Goal: Information Seeking & Learning: Check status

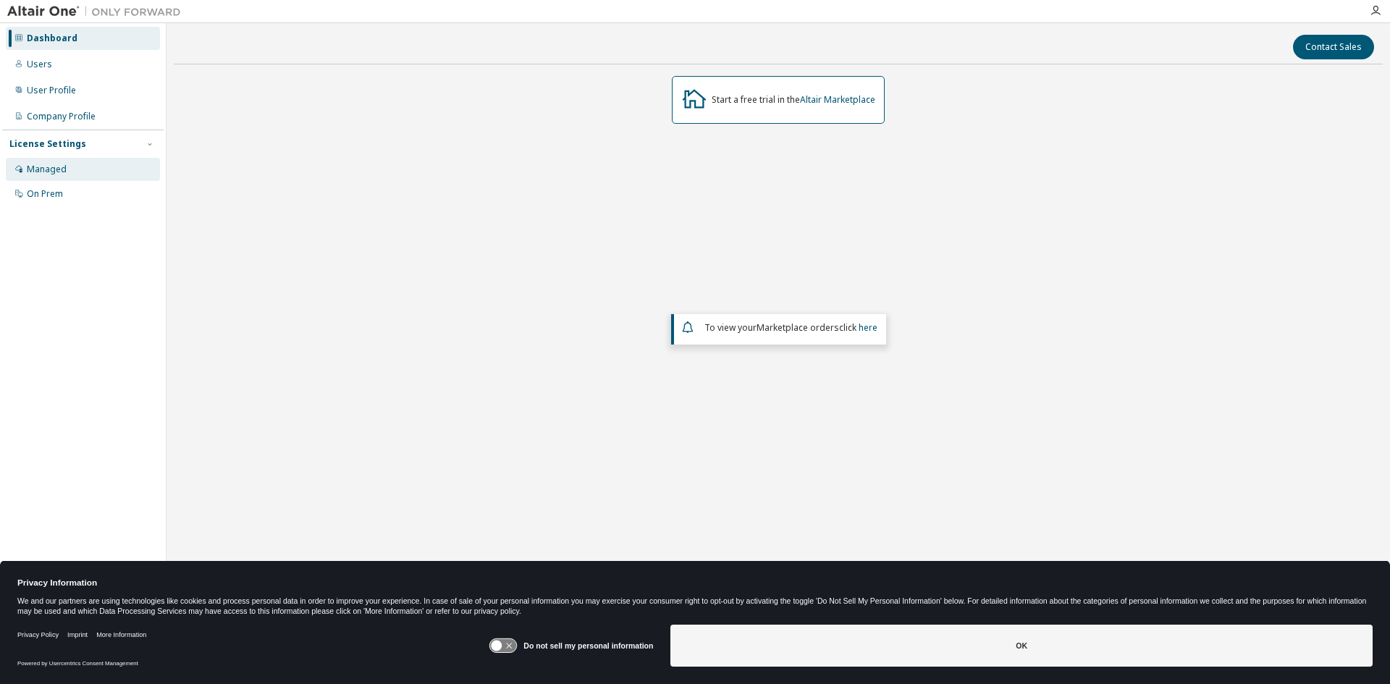
click at [56, 177] on div "Managed" at bounding box center [83, 169] width 154 height 23
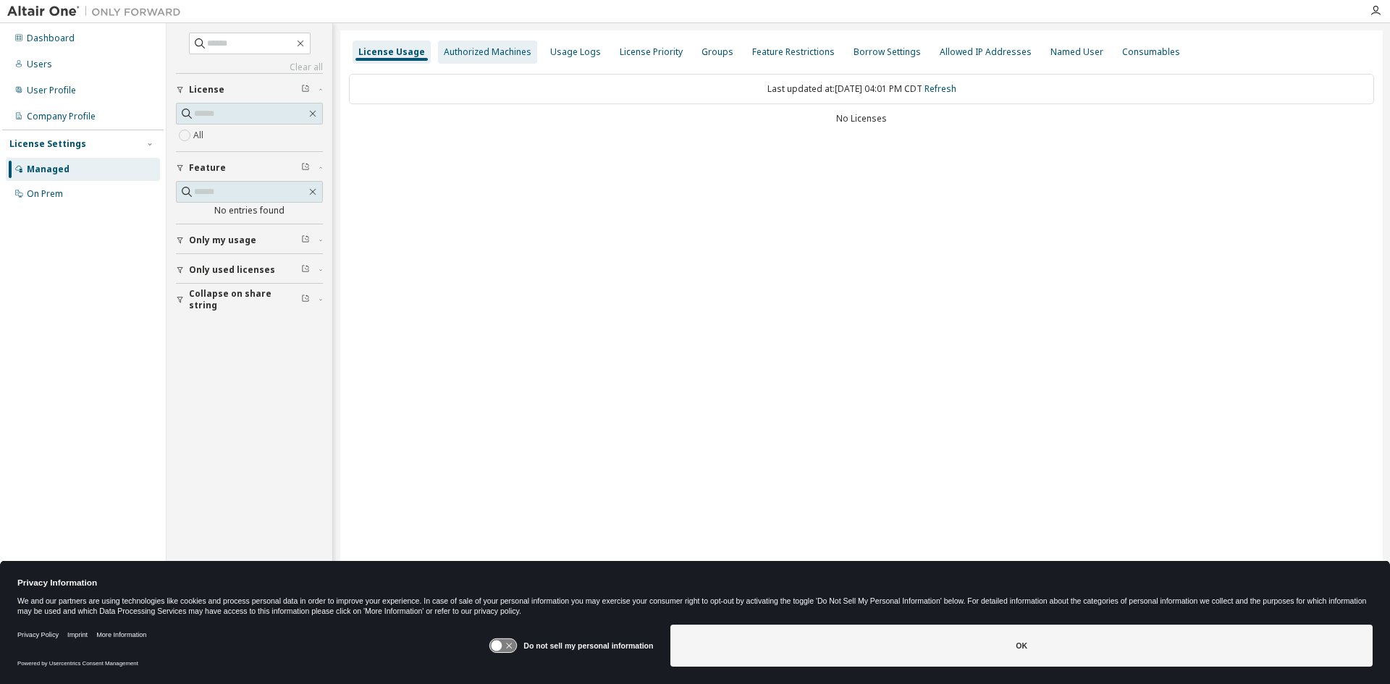
click at [508, 55] on div "Authorized Machines" at bounding box center [488, 52] width 88 height 12
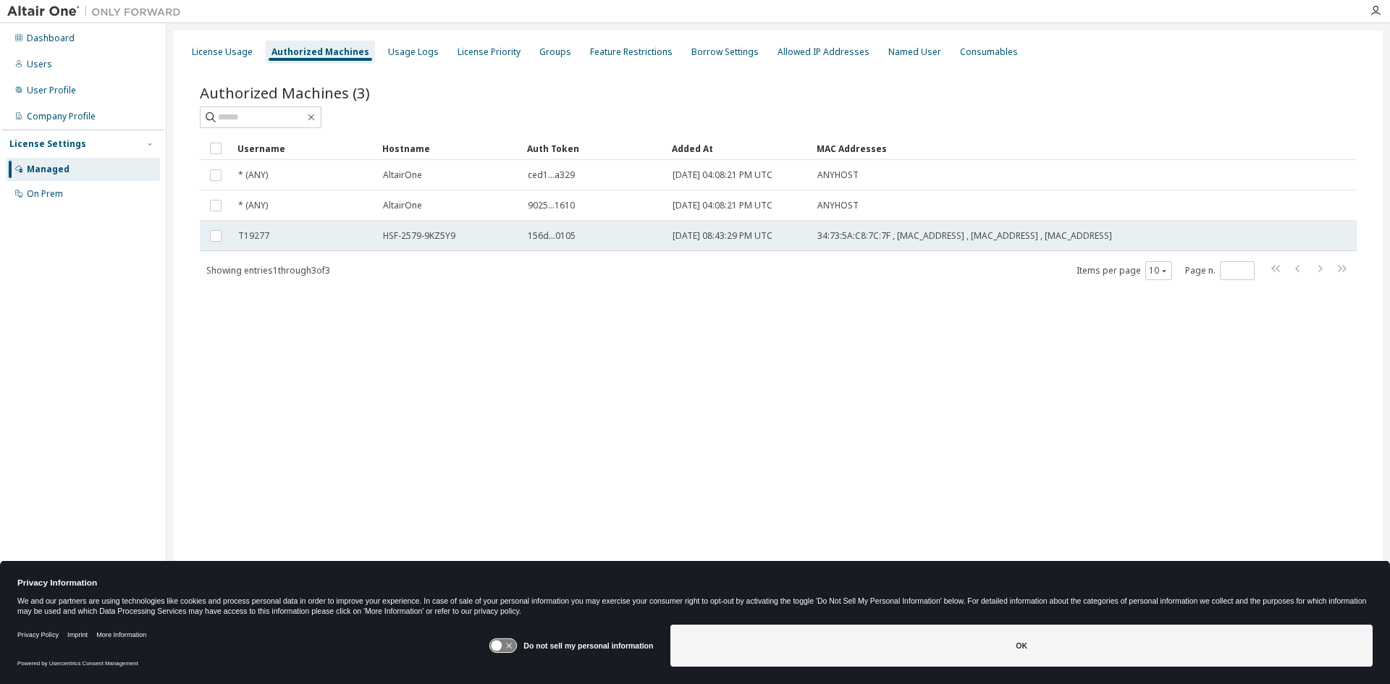
click at [773, 237] on span "[DATE] 08:43:29 PM UTC" at bounding box center [723, 236] width 100 height 12
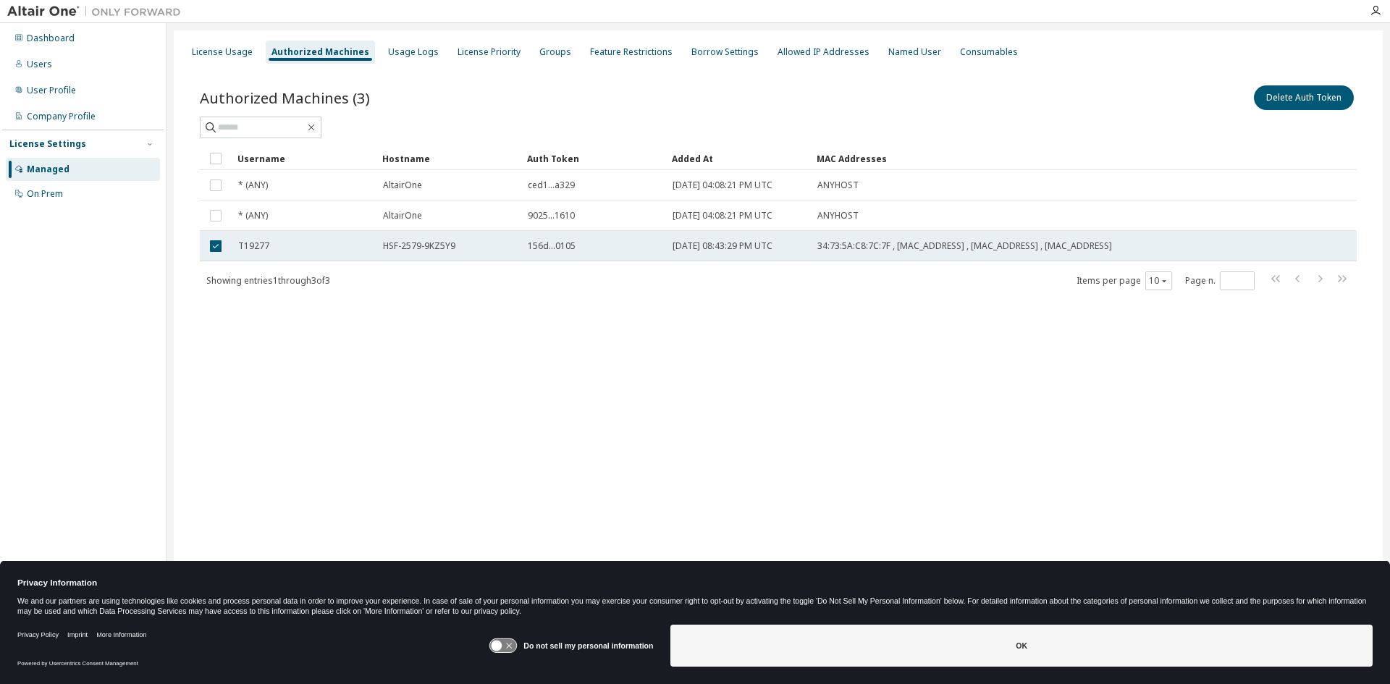
click at [652, 239] on td "156d...0105" at bounding box center [593, 246] width 145 height 30
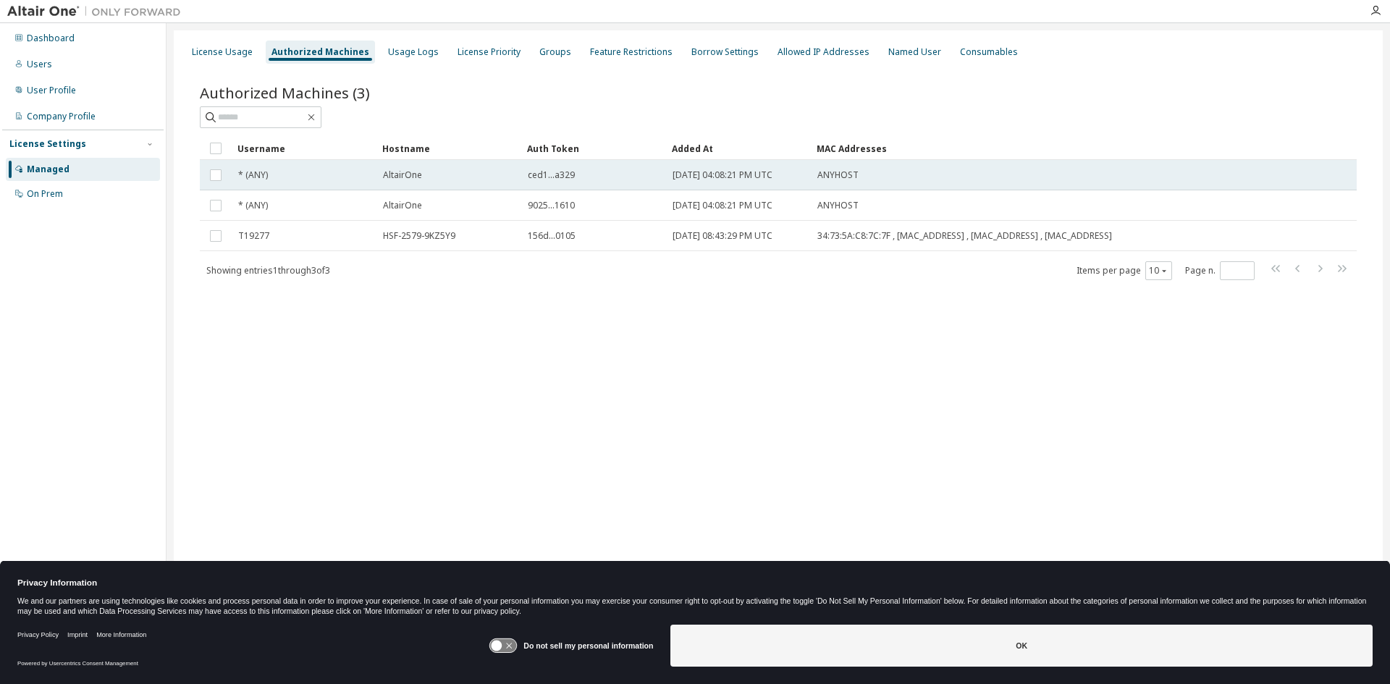
click at [509, 173] on div "AltairOne" at bounding box center [449, 175] width 132 height 12
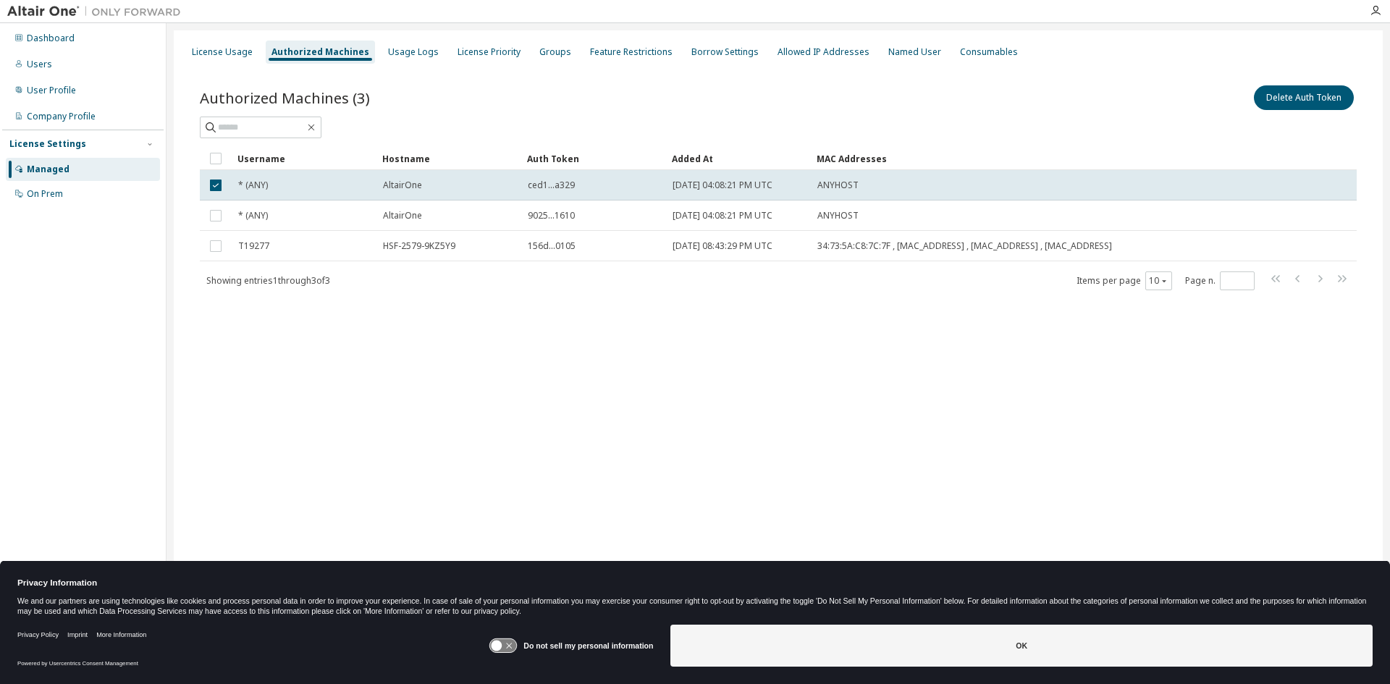
click at [509, 173] on td "AltairOne" at bounding box center [448, 185] width 145 height 30
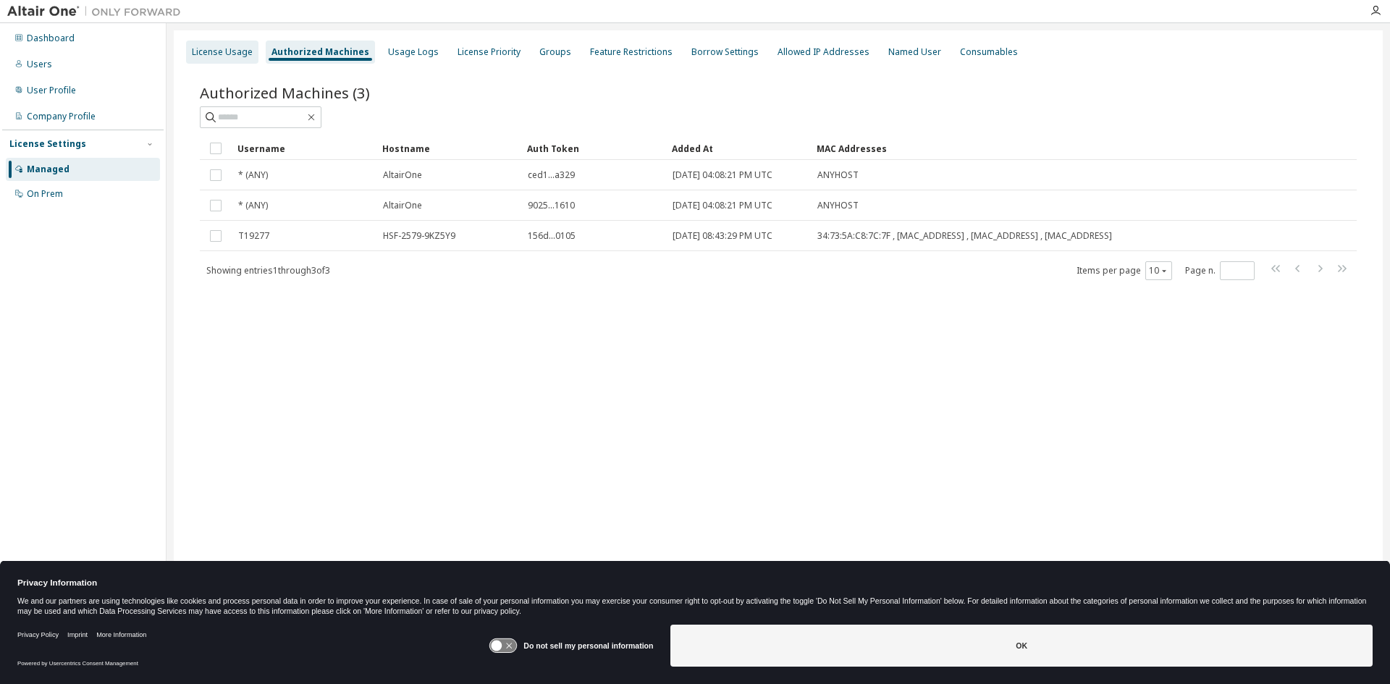
click at [225, 59] on div "License Usage" at bounding box center [222, 52] width 72 height 23
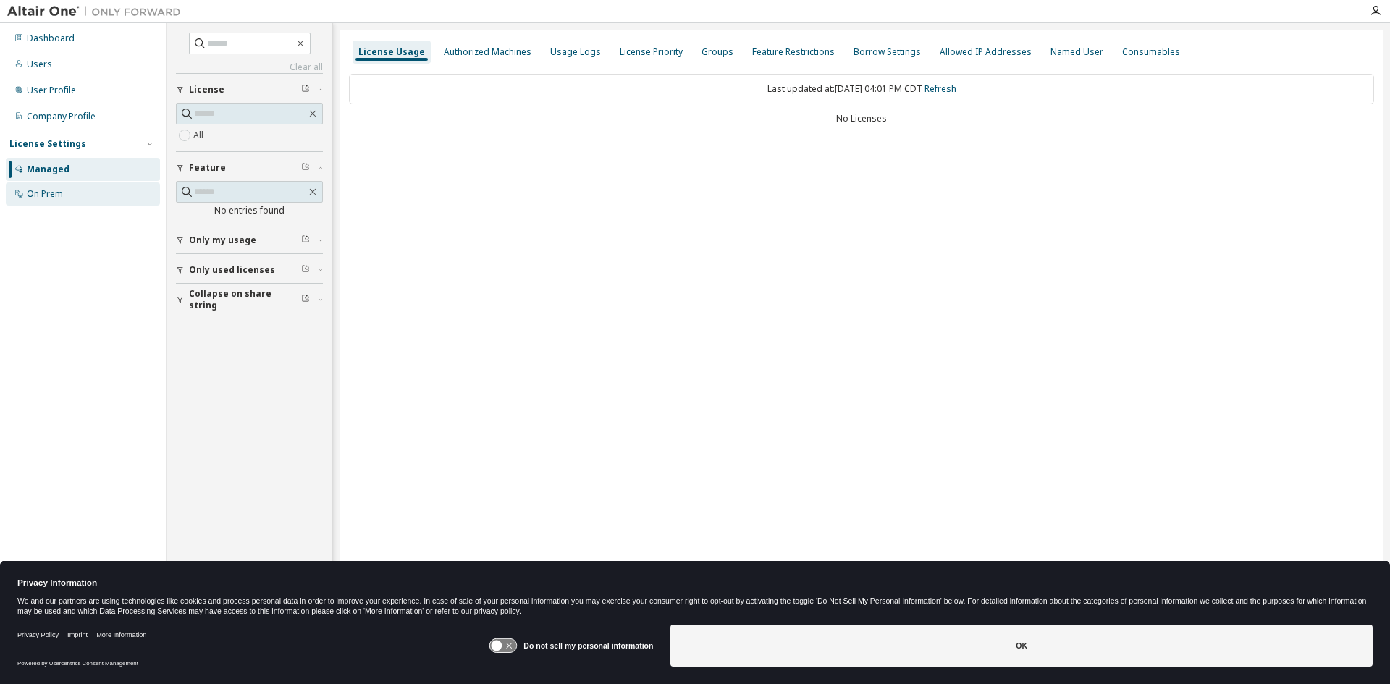
click at [44, 187] on div "On Prem" at bounding box center [83, 193] width 154 height 23
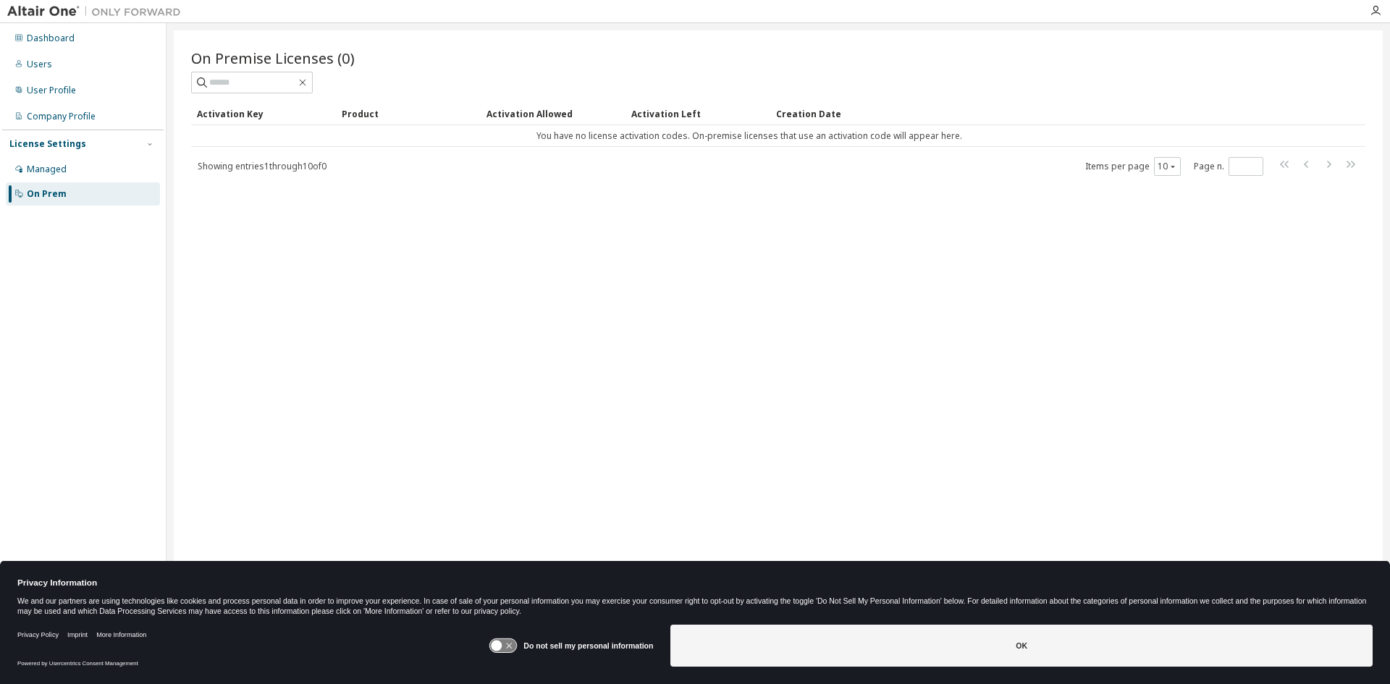
click at [274, 172] on span "Showing entries 1 through 10 of 0" at bounding box center [262, 166] width 129 height 12
click at [101, 168] on div "Managed" at bounding box center [83, 169] width 154 height 23
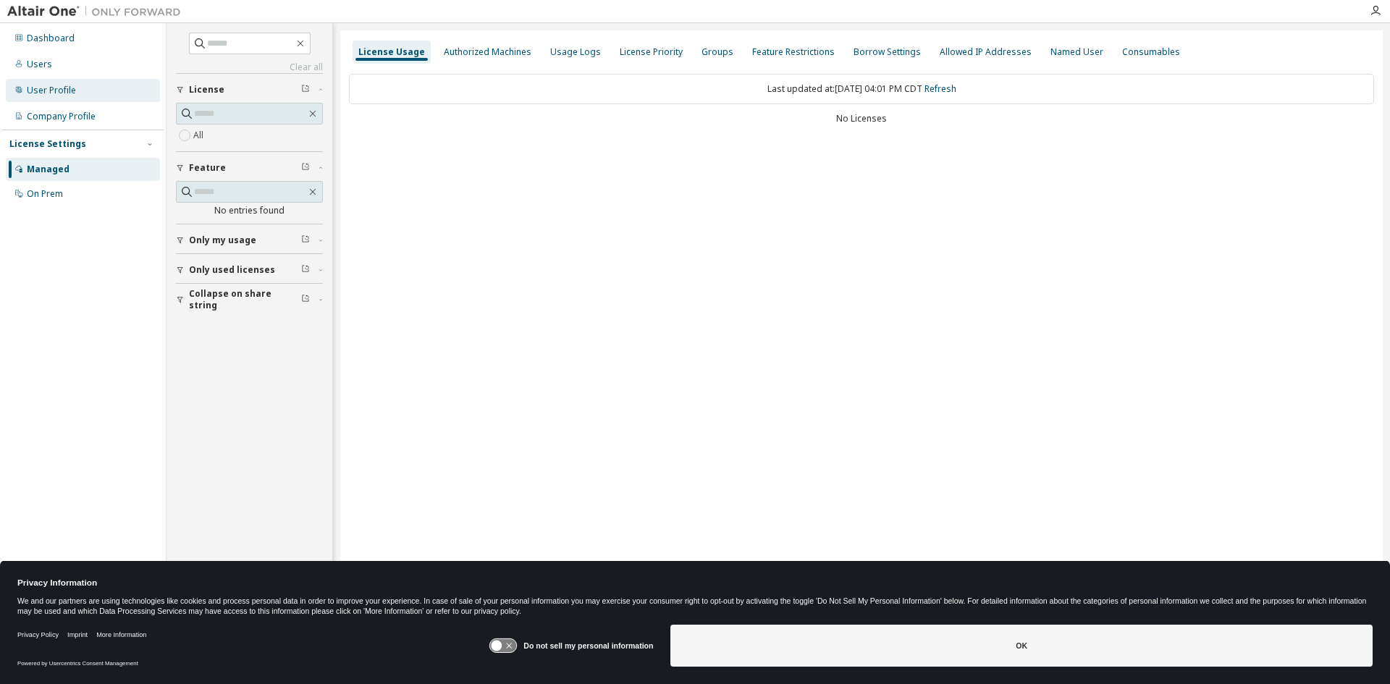
click at [54, 85] on div "User Profile" at bounding box center [51, 91] width 49 height 12
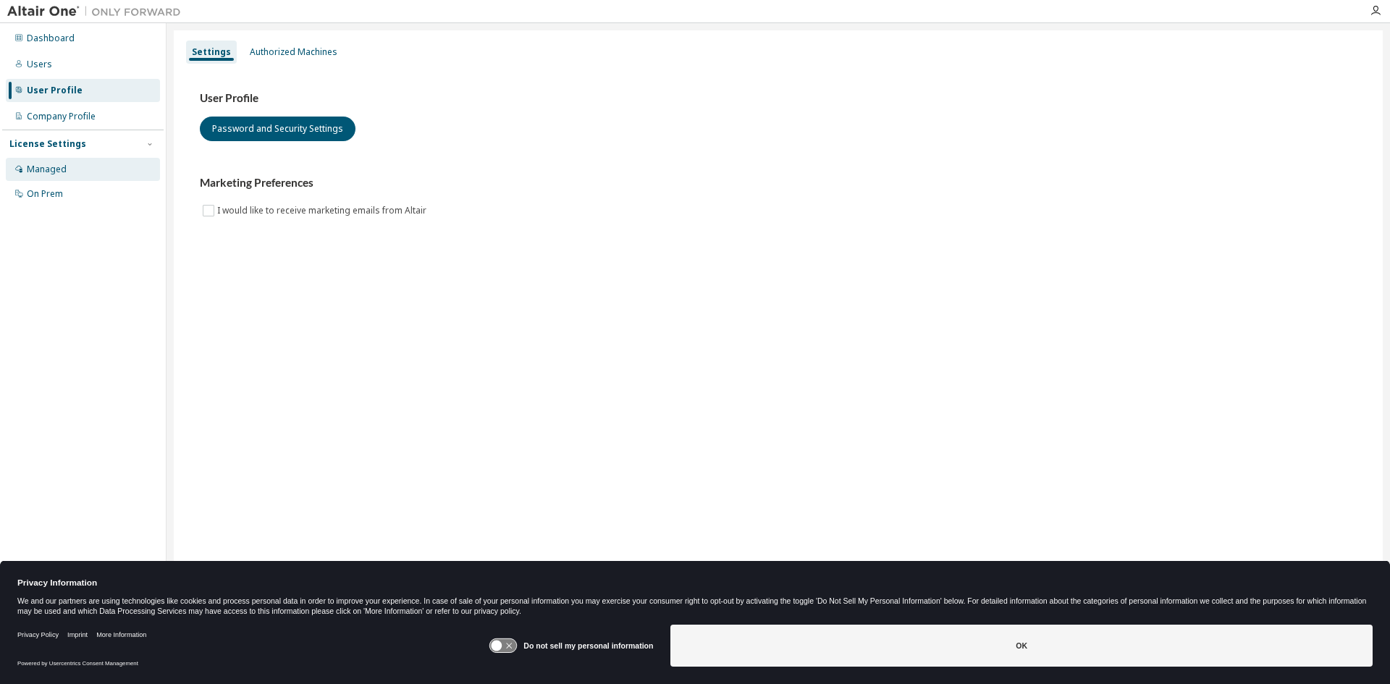
click at [56, 168] on div "Managed" at bounding box center [47, 170] width 40 height 12
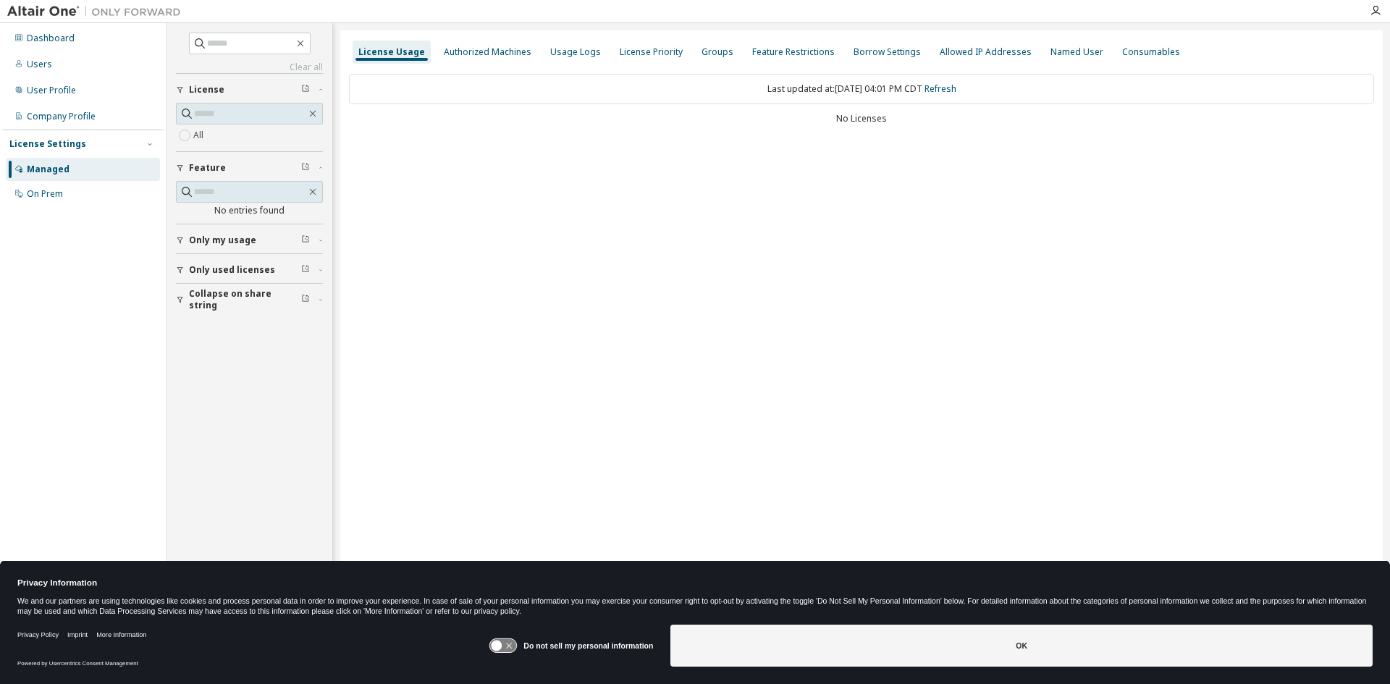
click at [875, 115] on div "No Licenses" at bounding box center [861, 119] width 1025 height 12
click at [392, 52] on div "License Usage" at bounding box center [391, 52] width 67 height 12
click at [243, 243] on span "Only my usage" at bounding box center [222, 241] width 67 height 12
click at [227, 303] on button "Only used licenses" at bounding box center [249, 312] width 147 height 32
click at [71, 36] on div "Dashboard" at bounding box center [51, 39] width 48 height 12
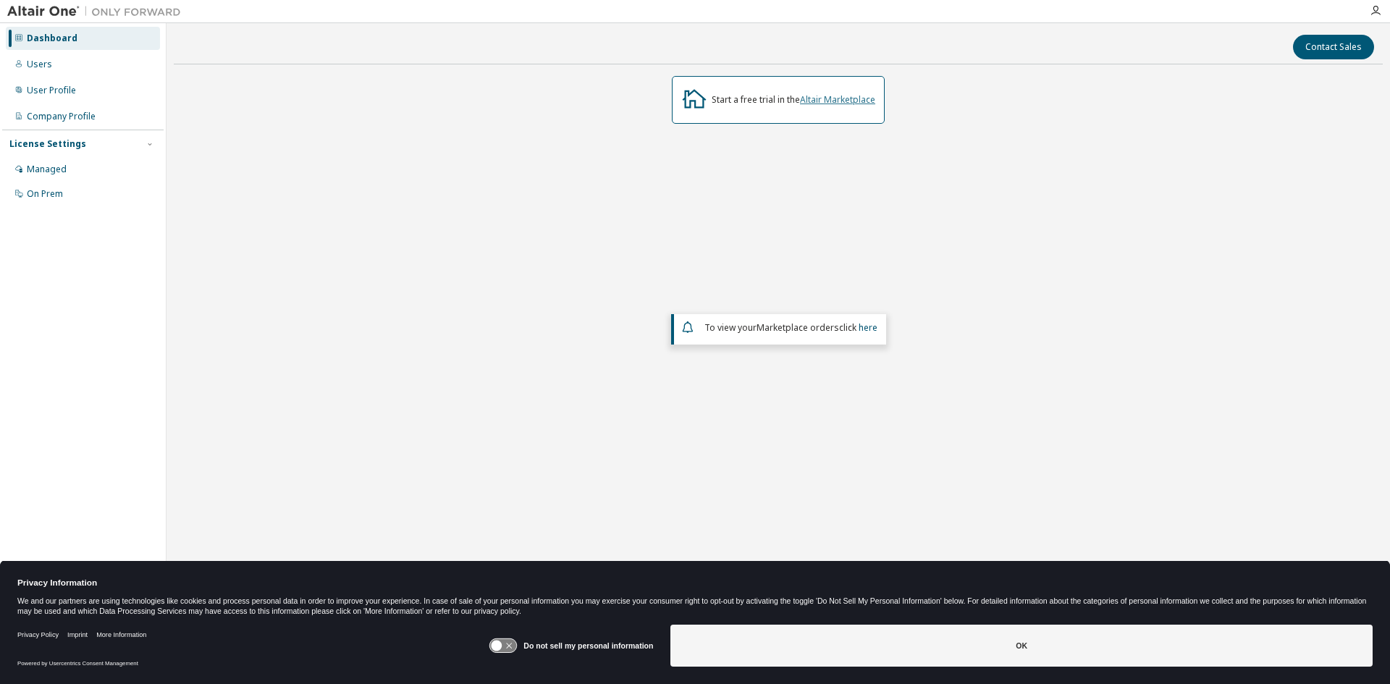
click at [830, 97] on link "Altair Marketplace" at bounding box center [837, 99] width 75 height 12
